Goal: Information Seeking & Learning: Learn about a topic

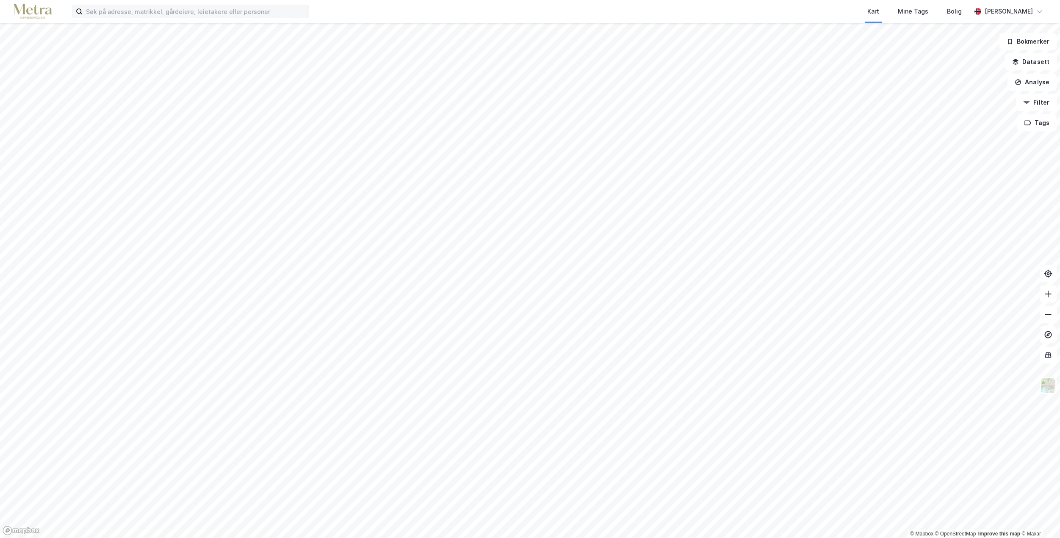
click at [139, 19] on div "Kart Mine Tags Bolig Eivind Westby" at bounding box center [530, 11] width 1060 height 23
click at [141, 14] on input at bounding box center [196, 11] width 226 height 13
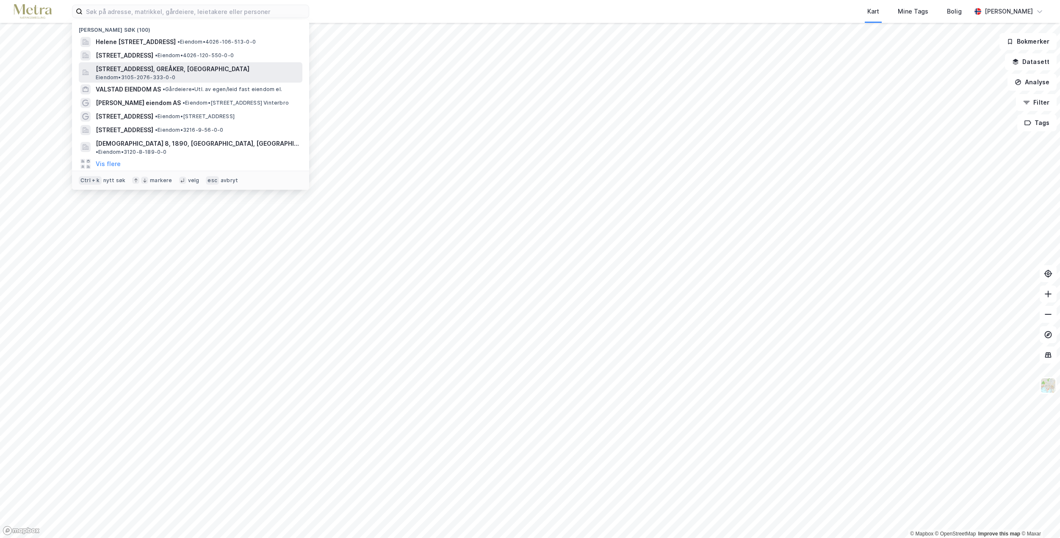
click at [149, 77] on span "Eiendom • 3105-2076-333-0-0" at bounding box center [136, 77] width 80 height 7
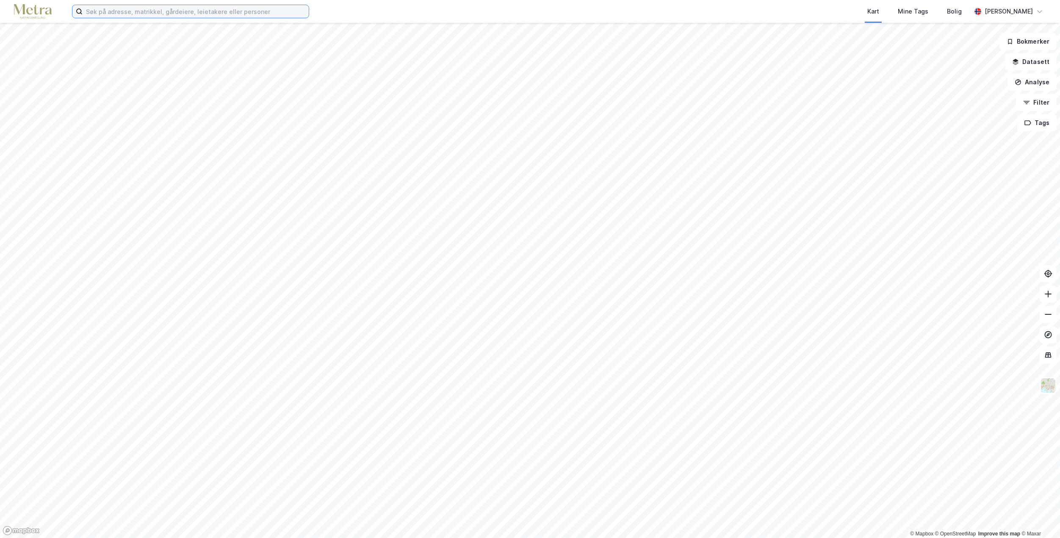
click at [101, 11] on input at bounding box center [196, 11] width 226 height 13
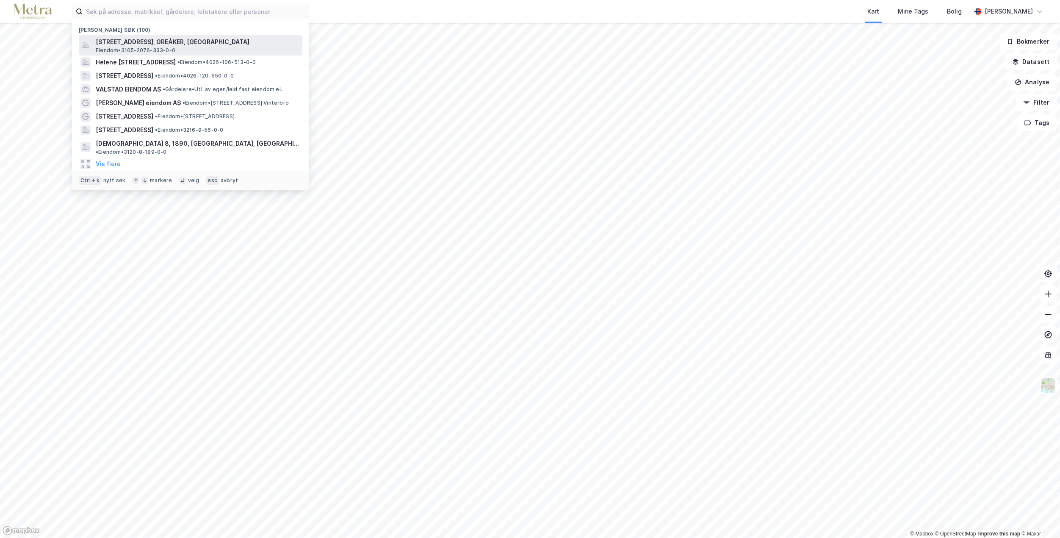
click at [110, 42] on span "[STREET_ADDRESS], GREÅKER, [GEOGRAPHIC_DATA]" at bounding box center [197, 42] width 203 height 10
